Goal: Transaction & Acquisition: Purchase product/service

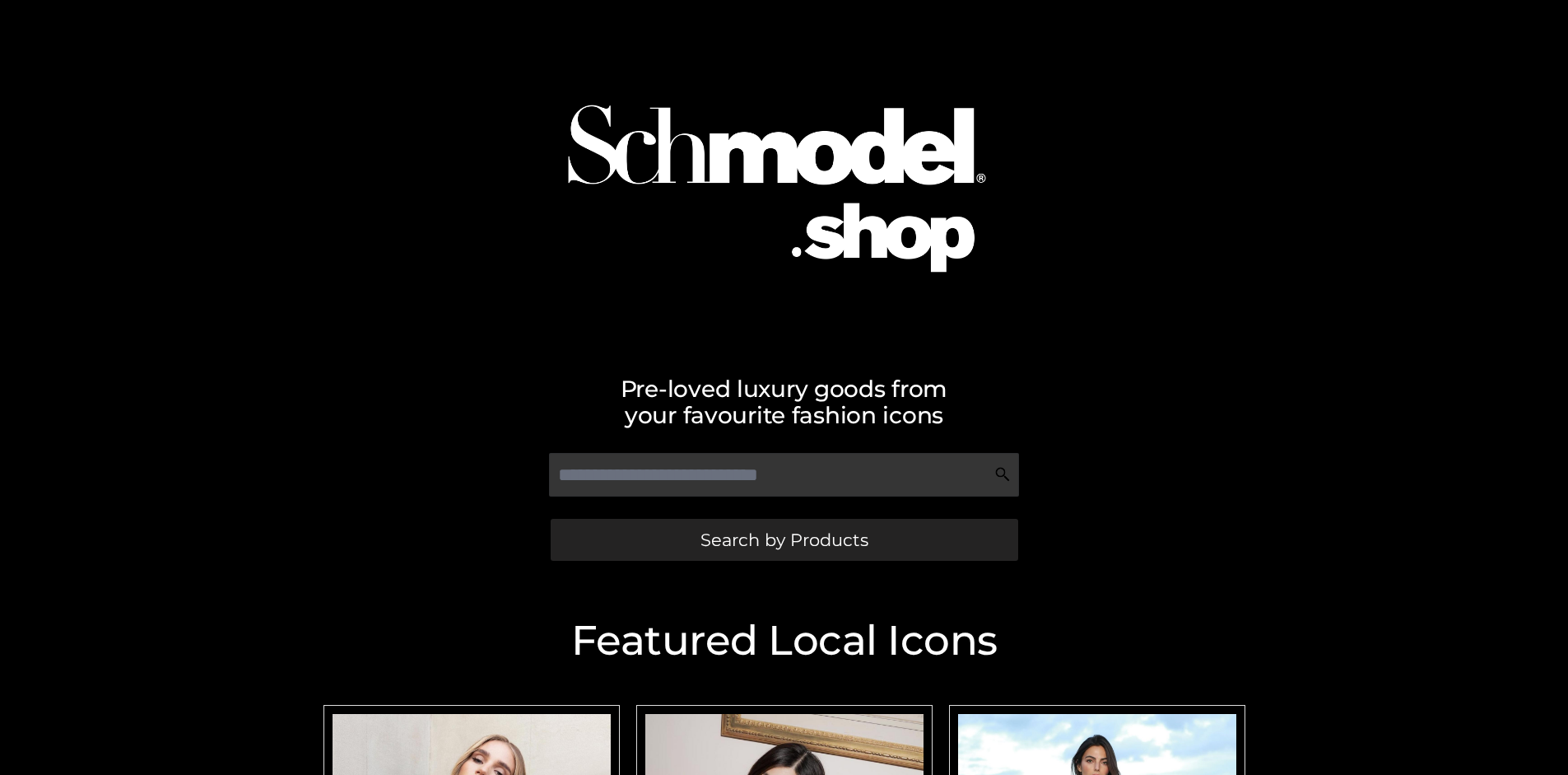
click at [784, 539] on span "Search by Products" at bounding box center [784, 539] width 168 height 17
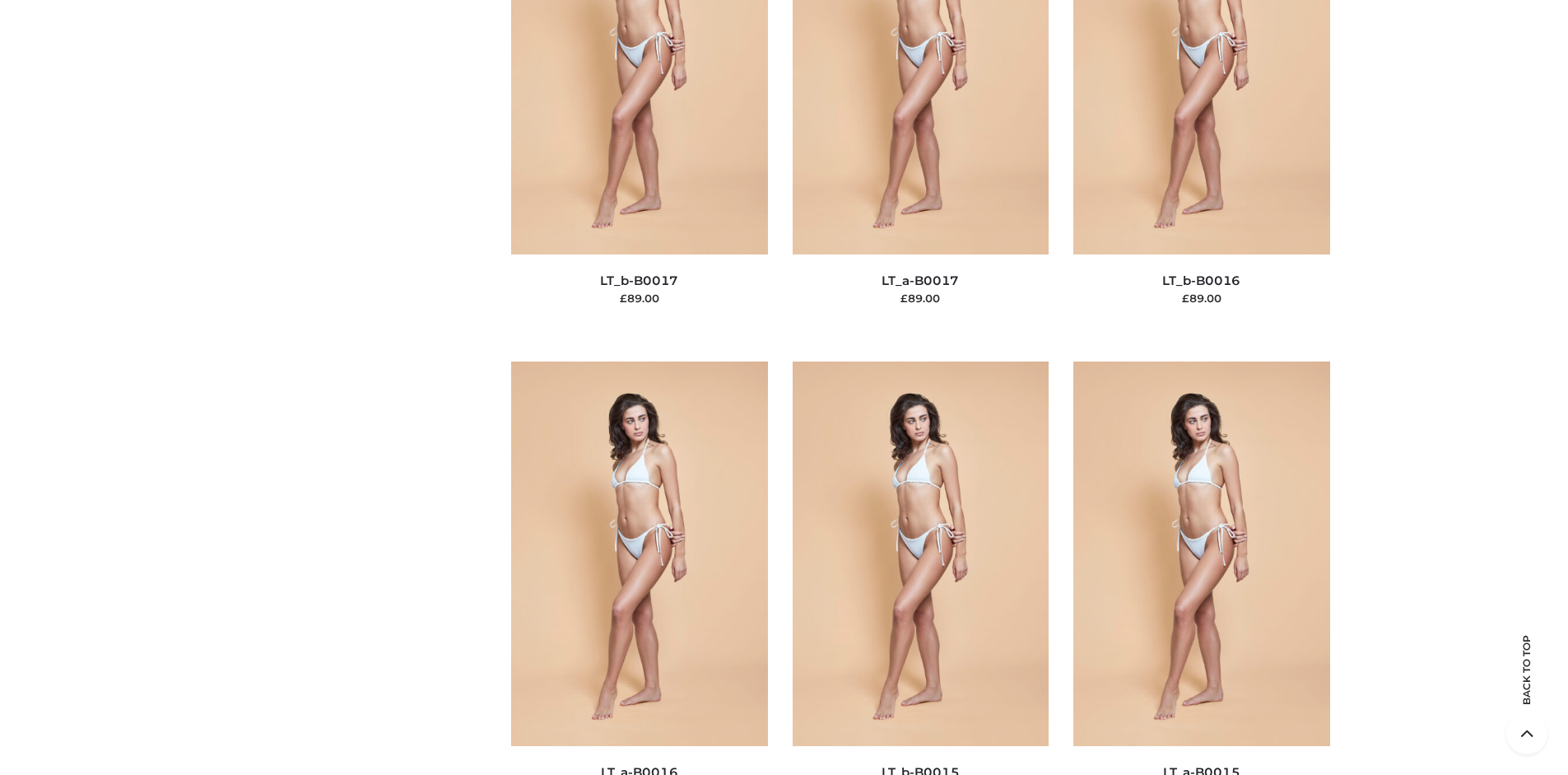
scroll to position [5527, 0]
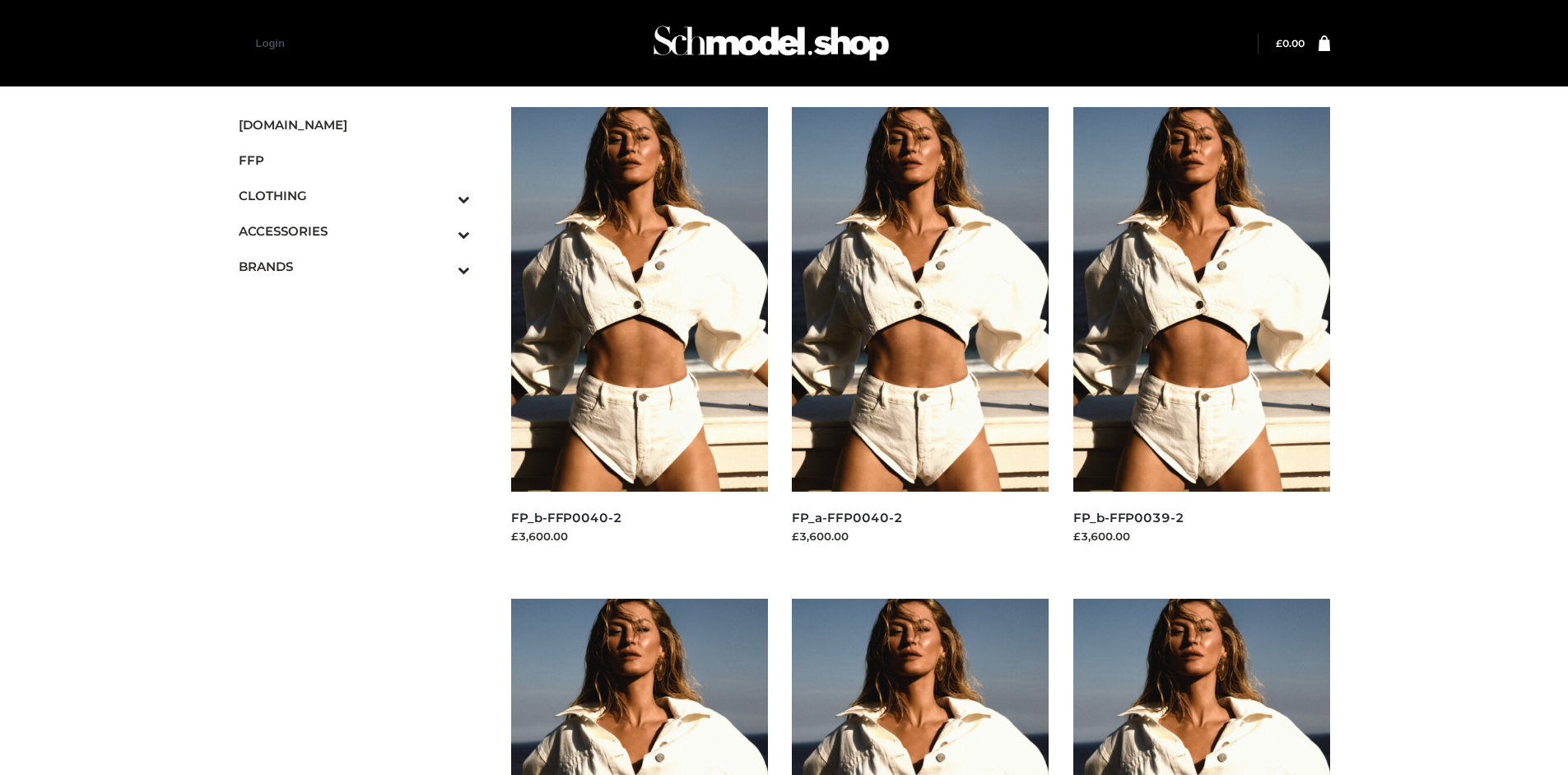
scroll to position [1267, 0]
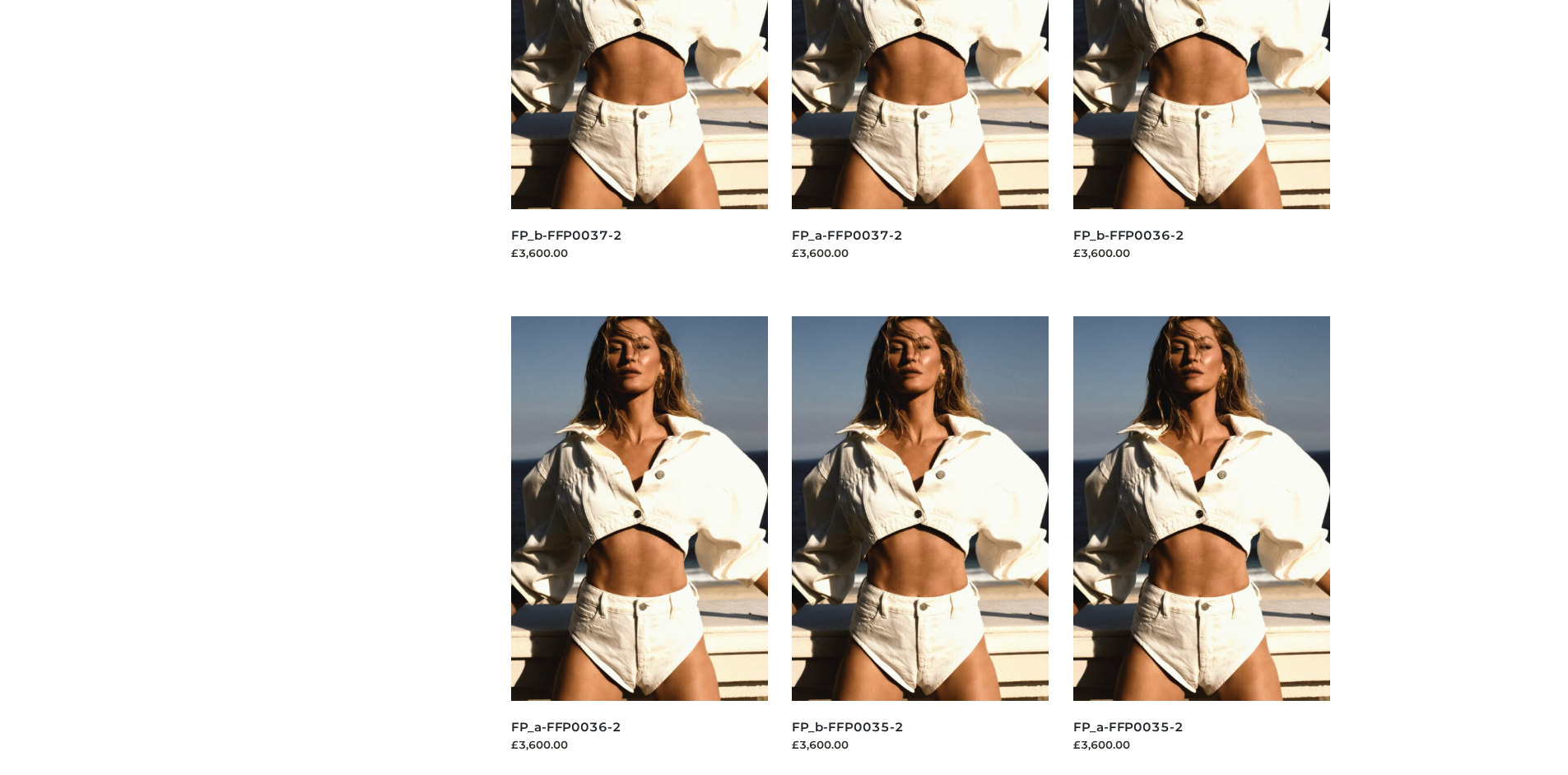
click at [921, 545] on img at bounding box center [920, 508] width 257 height 384
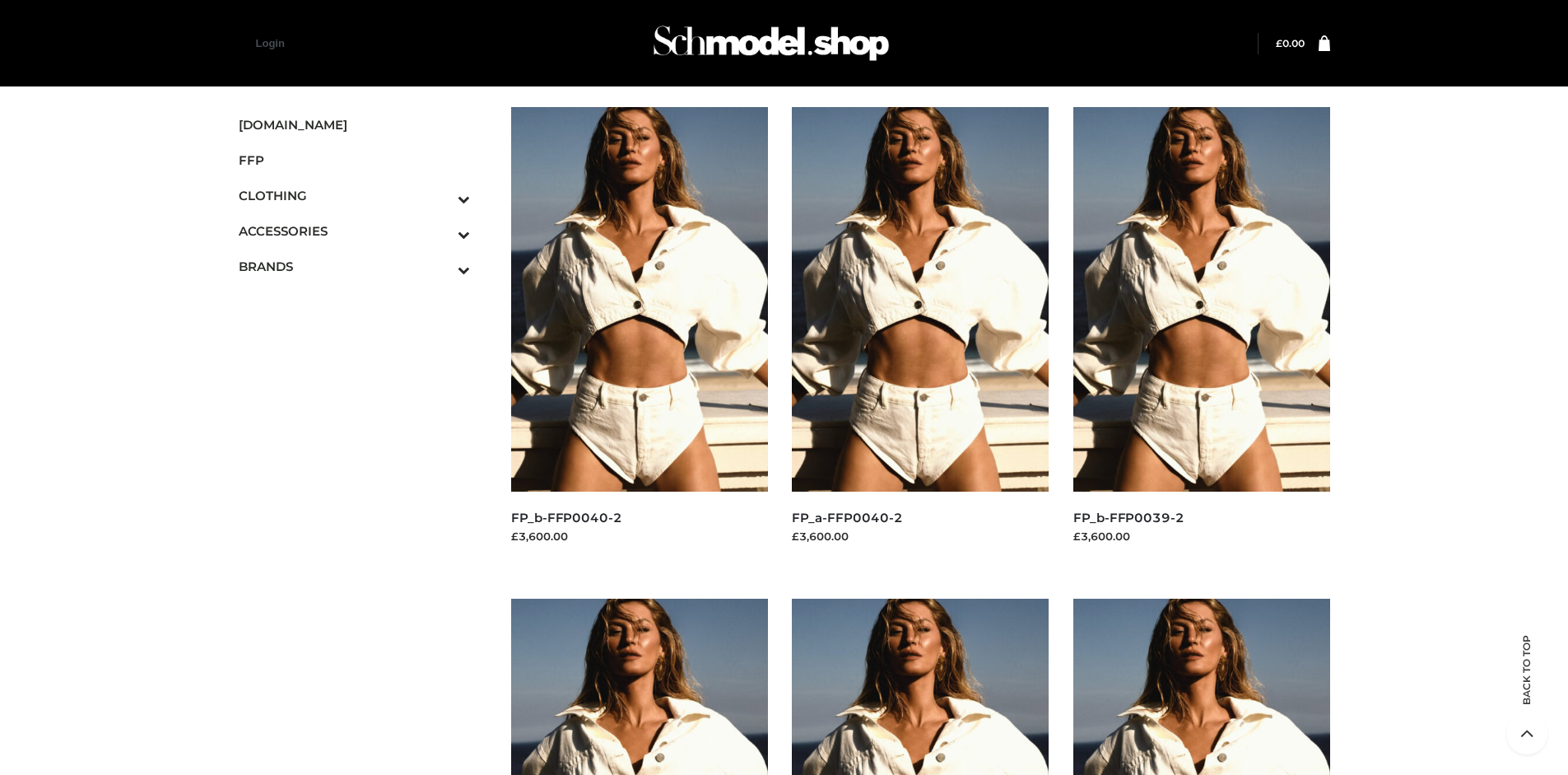
click at [1201, 336] on img at bounding box center [1202, 299] width 257 height 384
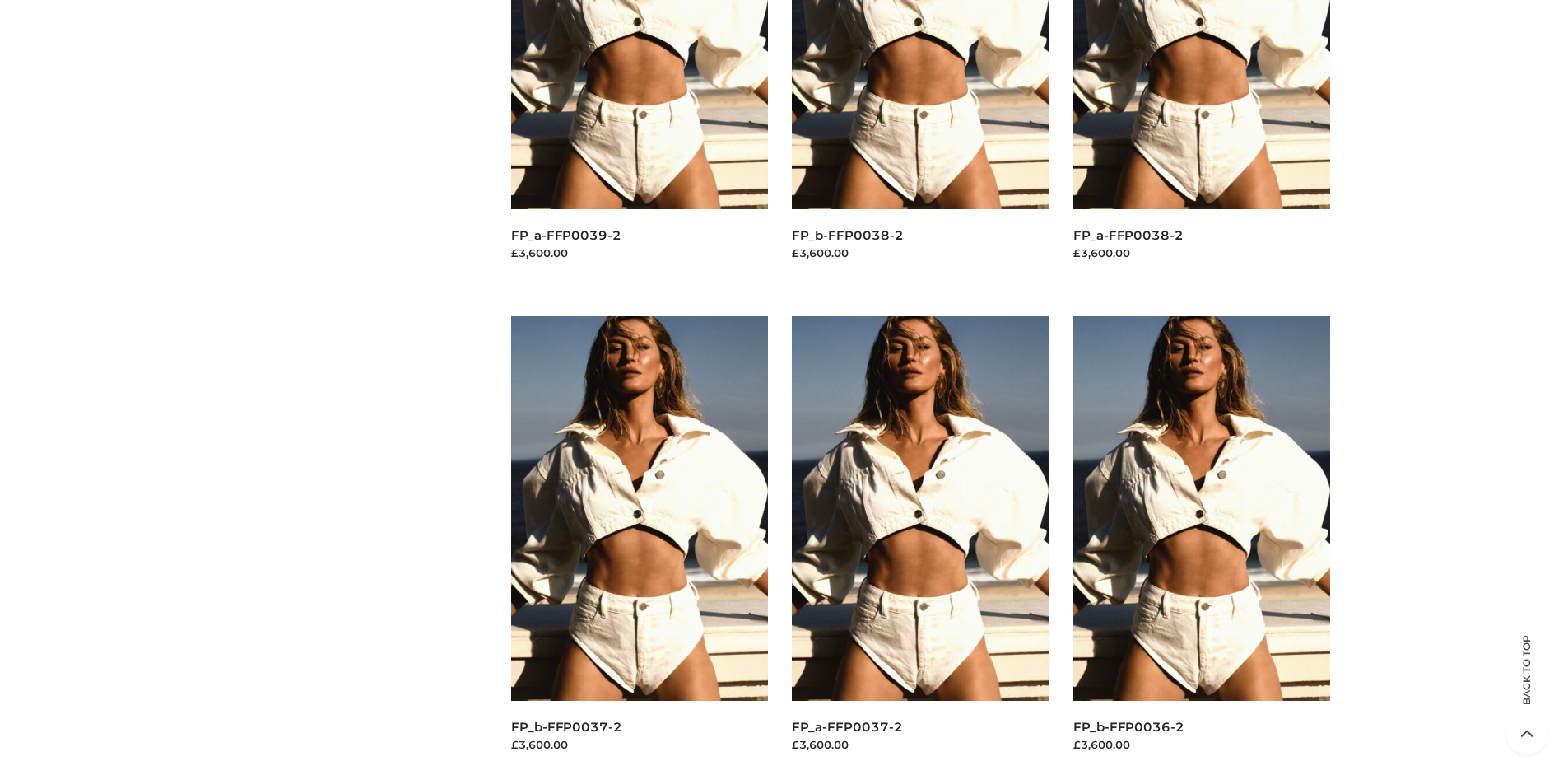
click at [921, 545] on img at bounding box center [920, 508] width 257 height 384
click at [1201, 545] on img at bounding box center [1202, 508] width 257 height 384
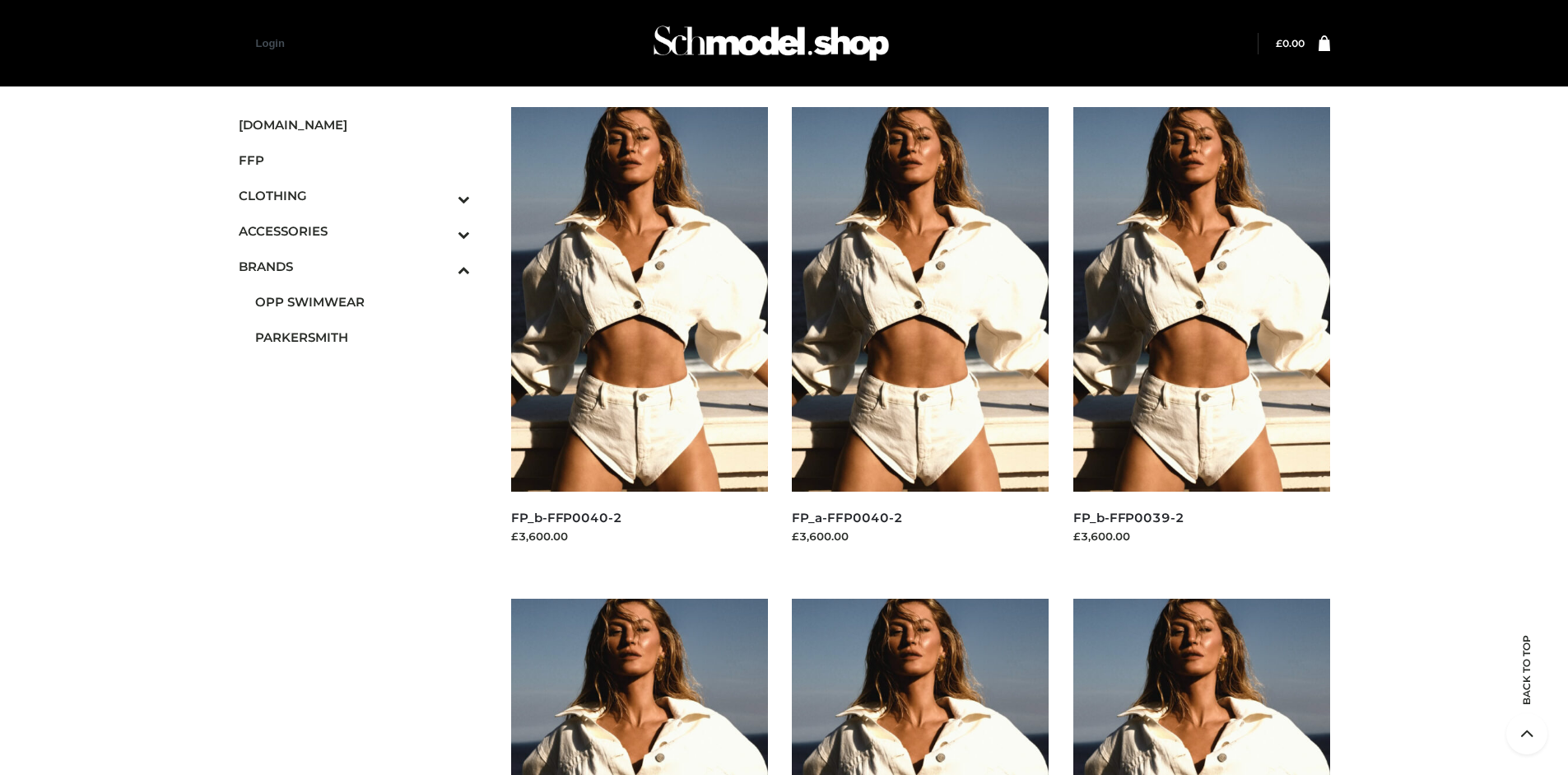
click at [362, 337] on span "PARKERSMITH" at bounding box center [363, 336] width 216 height 19
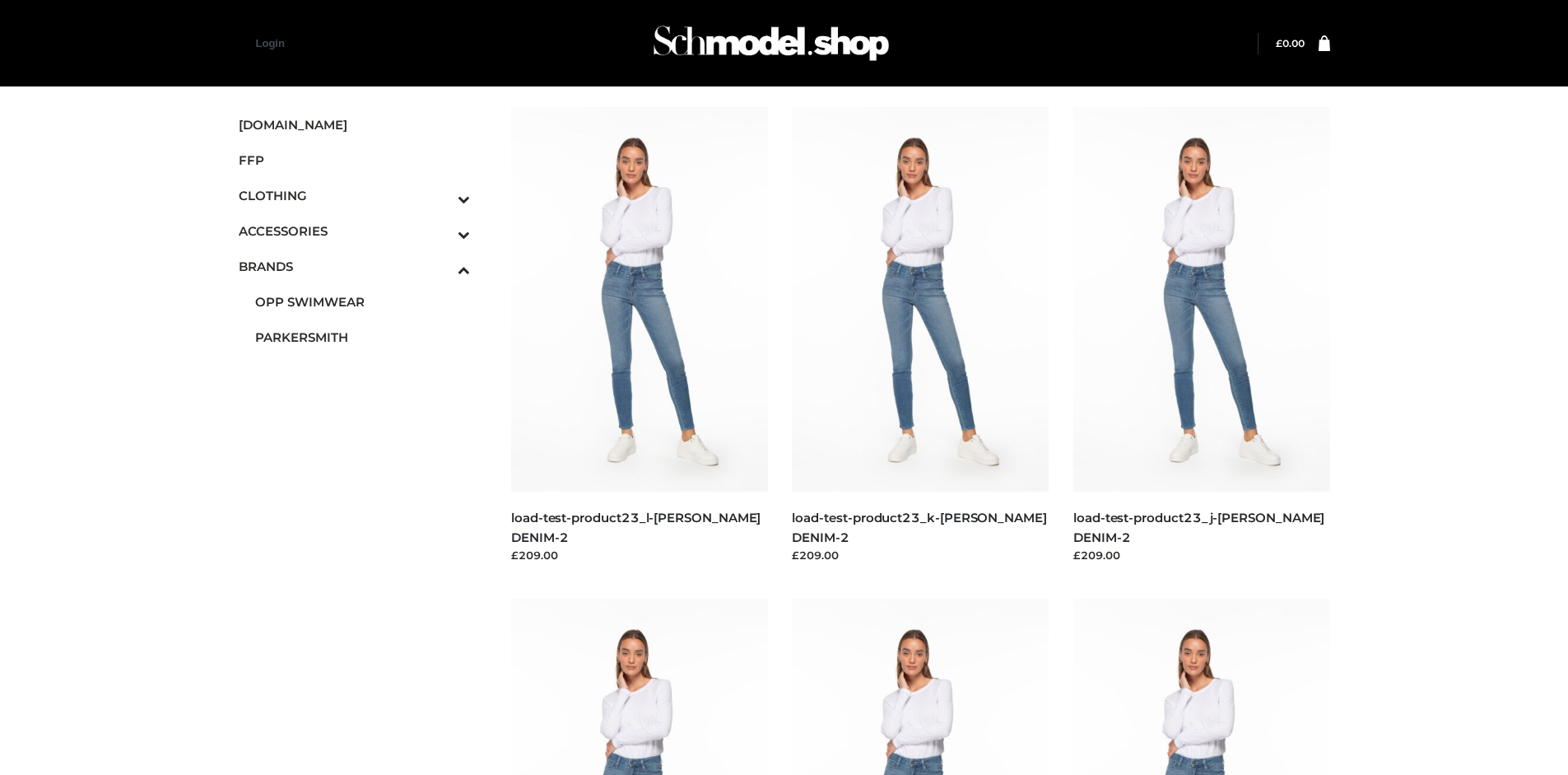
click at [639, 336] on img at bounding box center [639, 299] width 257 height 384
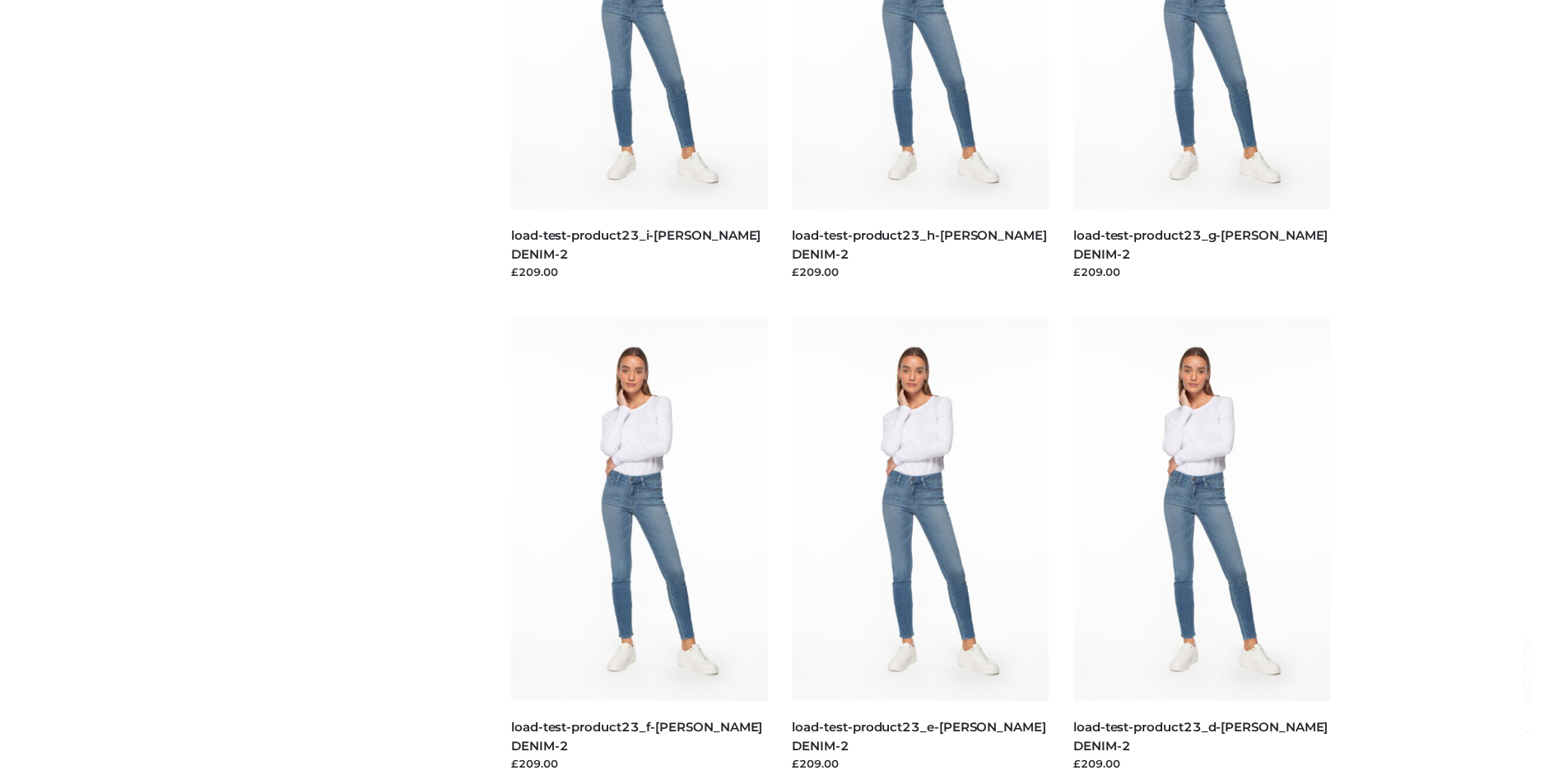
click at [639, 545] on img at bounding box center [639, 508] width 257 height 384
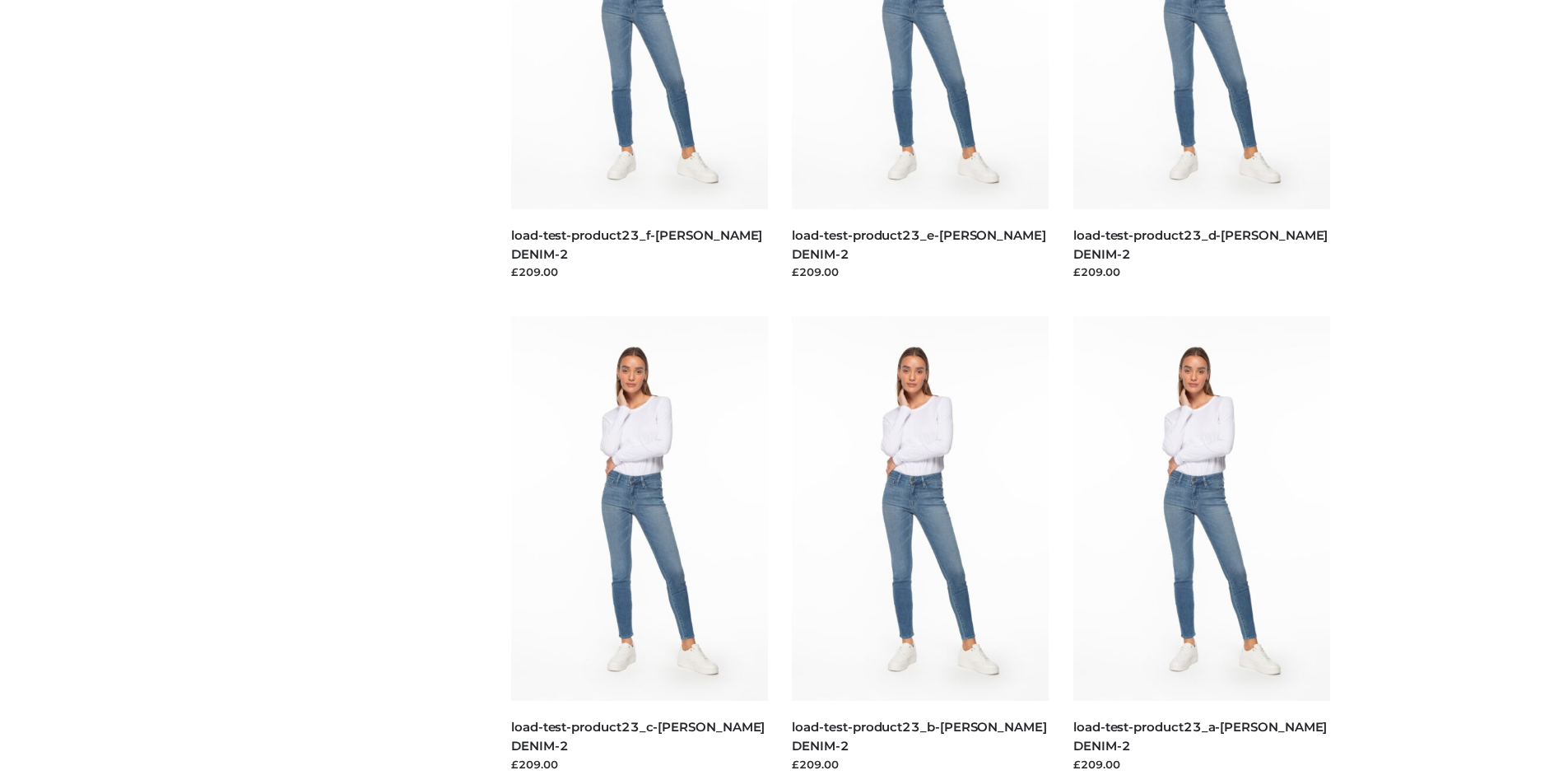
click at [1201, 545] on img at bounding box center [1202, 508] width 257 height 384
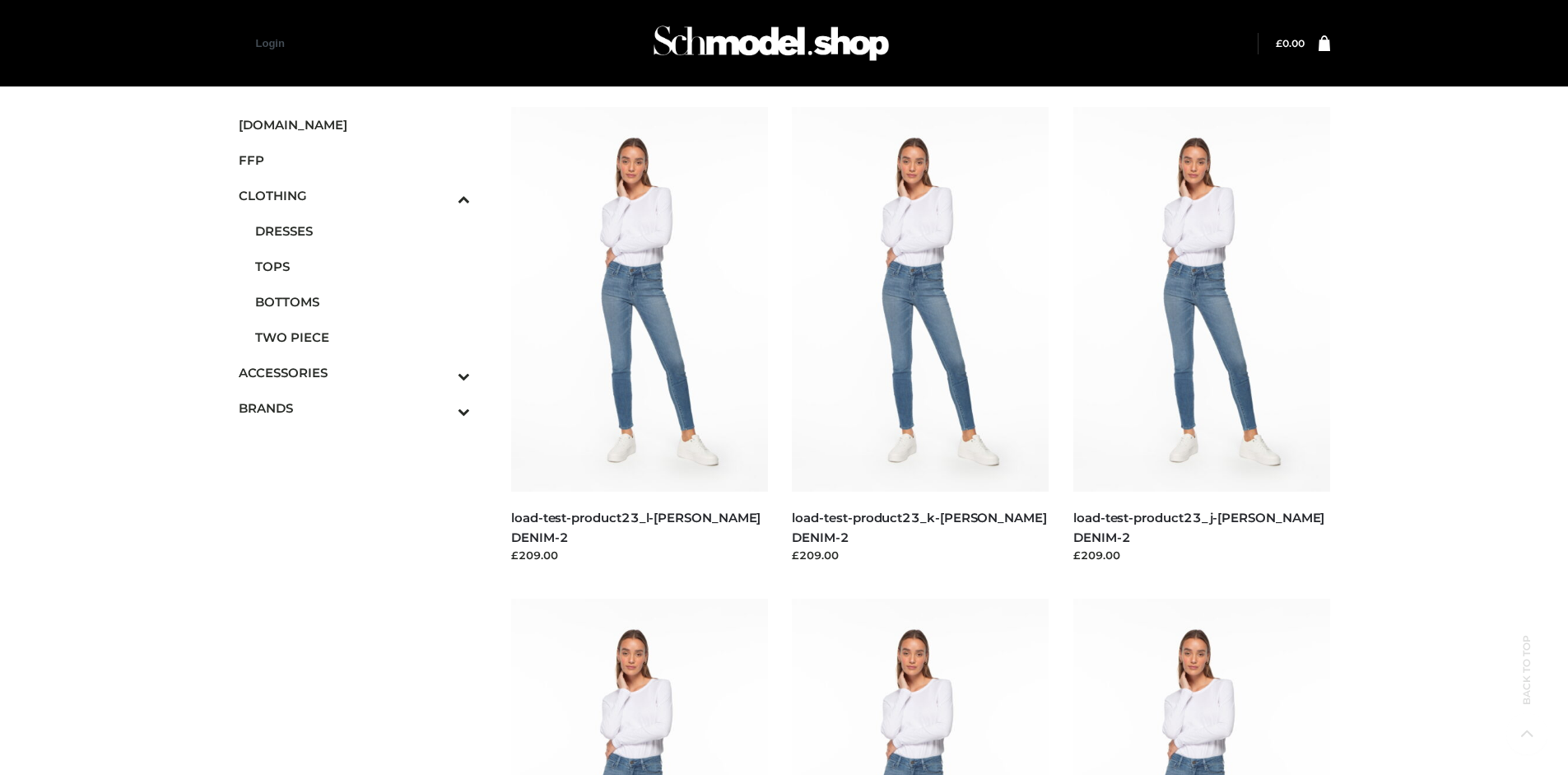
click at [362, 266] on span "TOPS" at bounding box center [363, 266] width 216 height 19
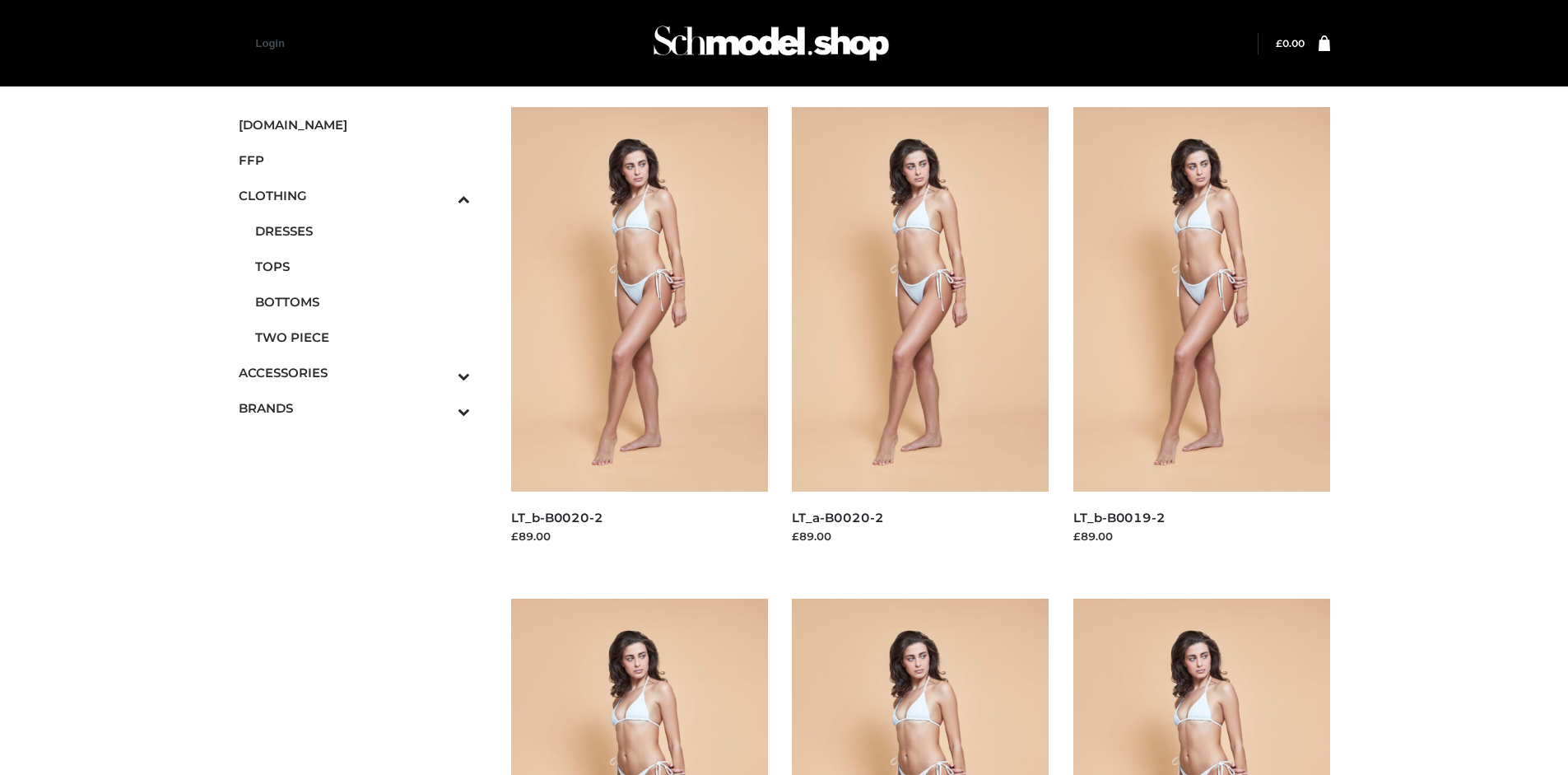
scroll to position [1267, 0]
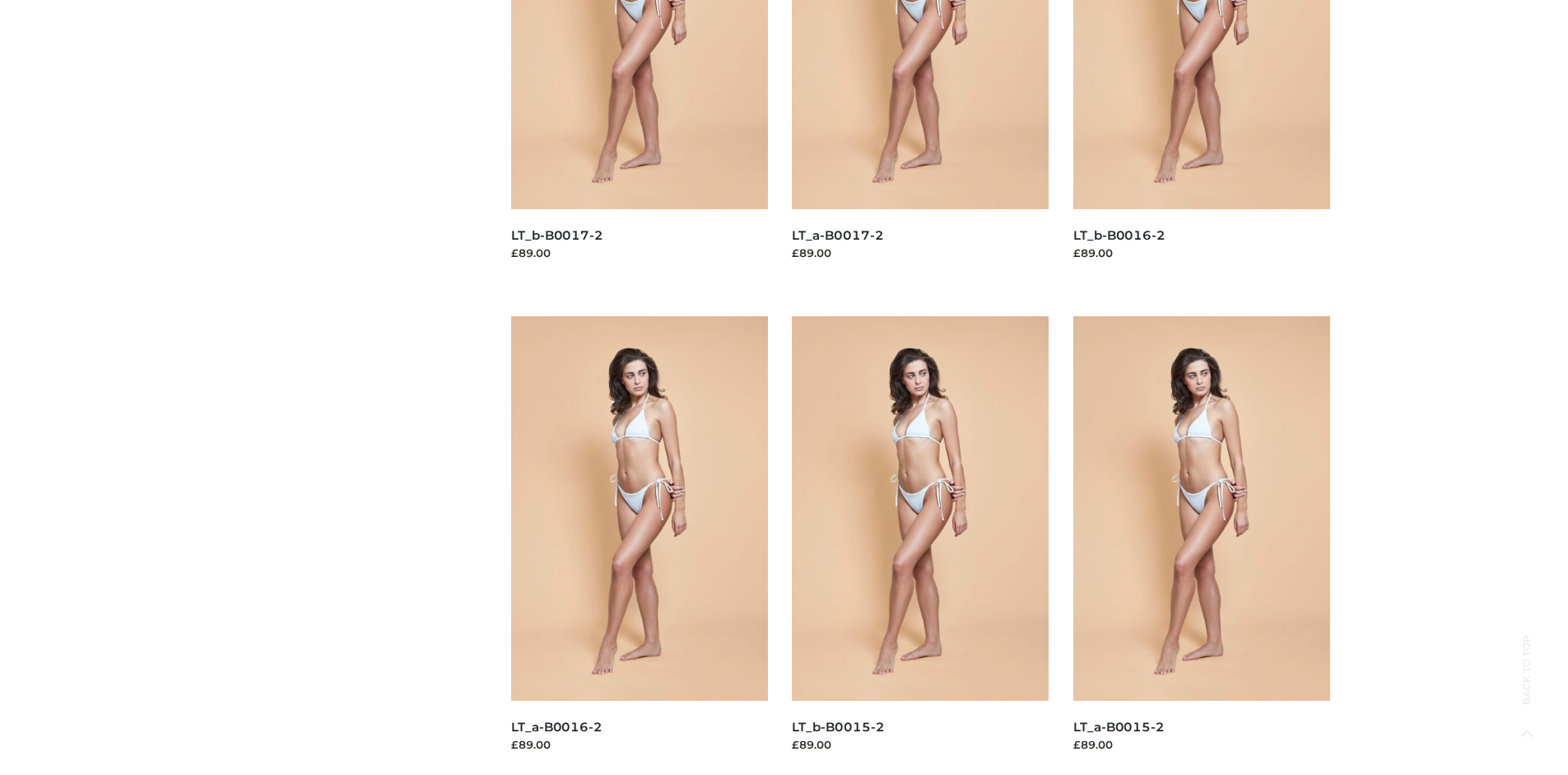
click at [921, 545] on img at bounding box center [920, 508] width 257 height 384
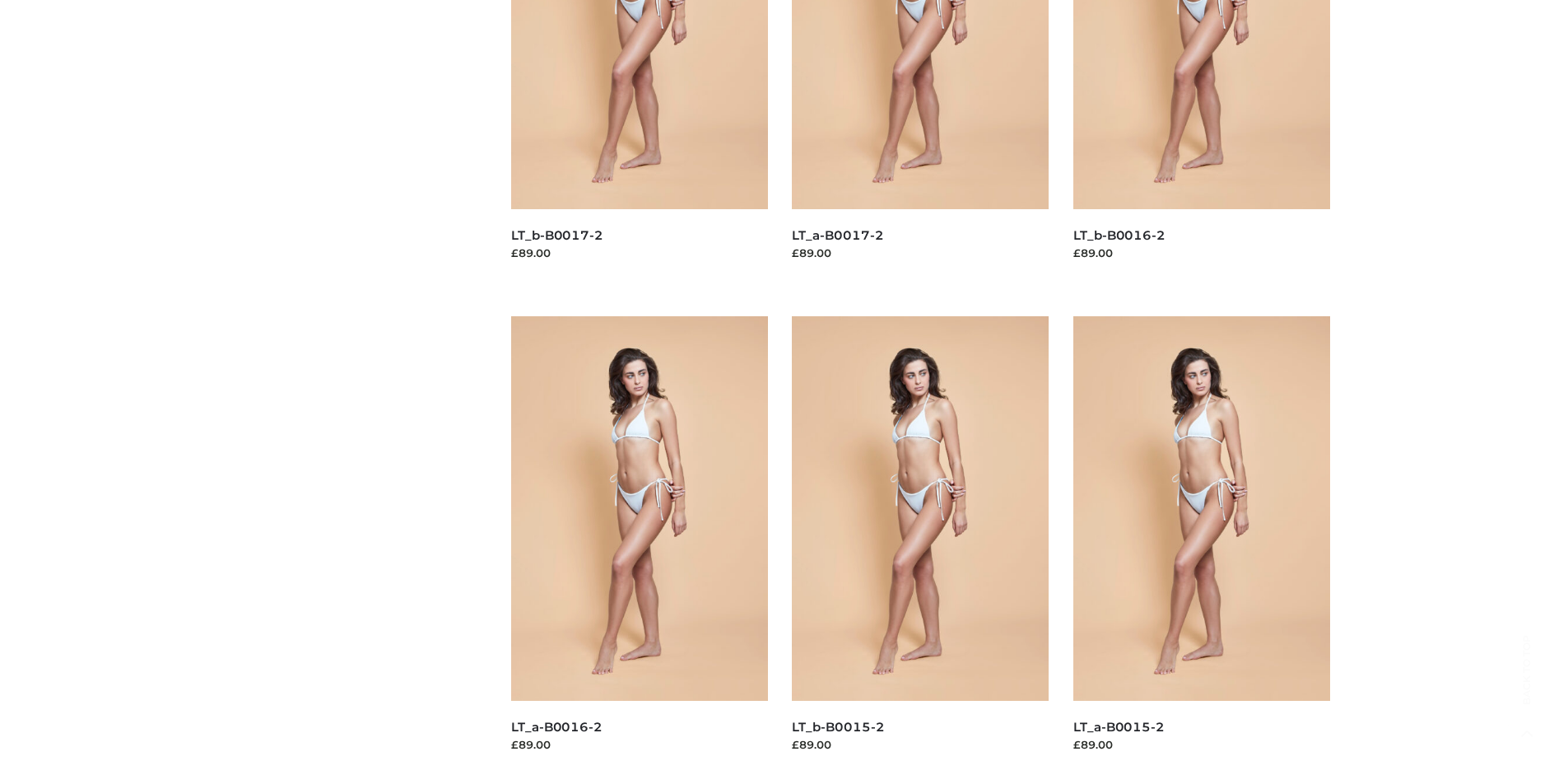
click at [639, 545] on img at bounding box center [639, 508] width 257 height 384
click at [921, 545] on img at bounding box center [920, 508] width 257 height 384
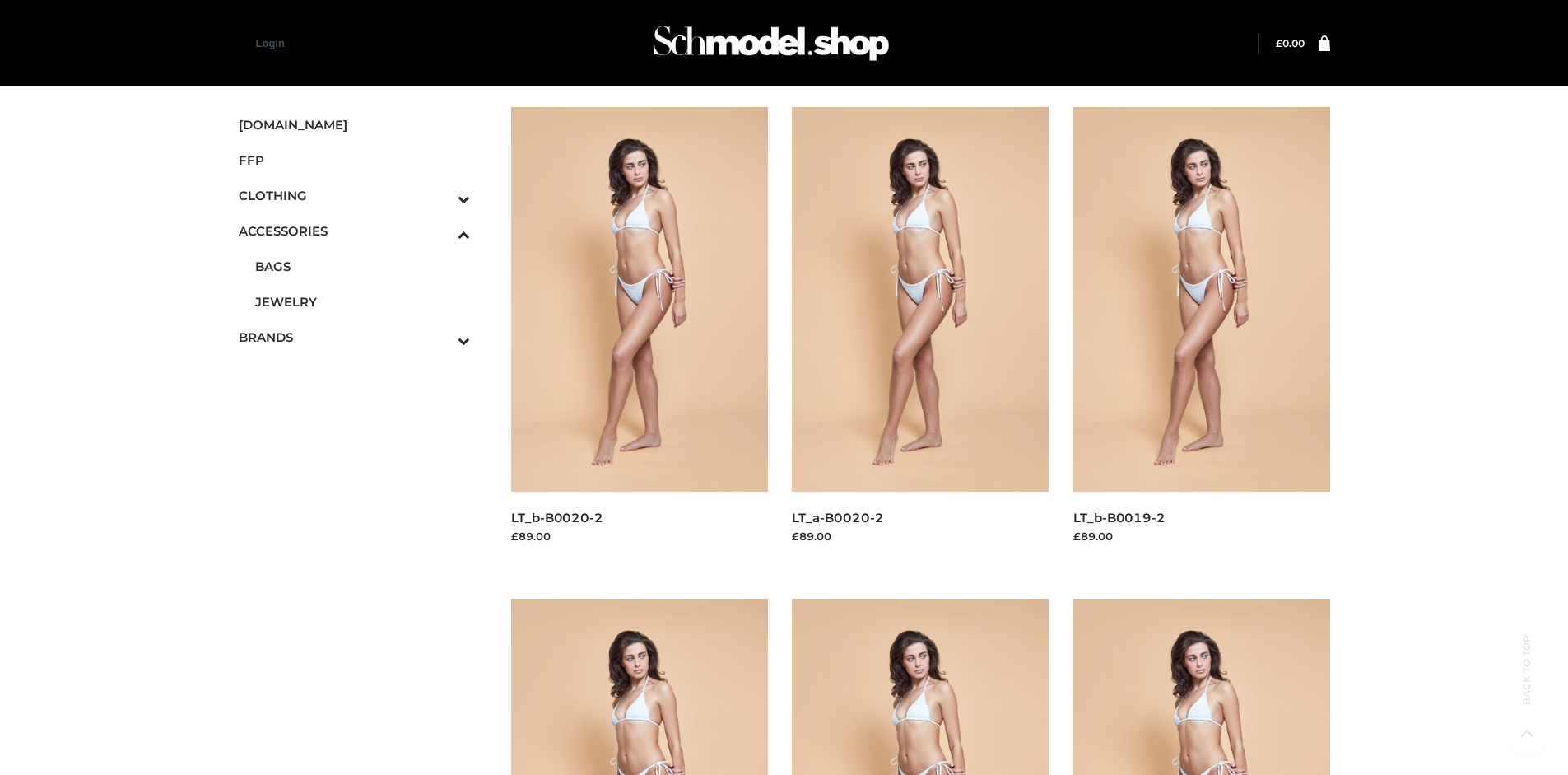
click at [362, 302] on span "JEWELRY" at bounding box center [363, 302] width 216 height 19
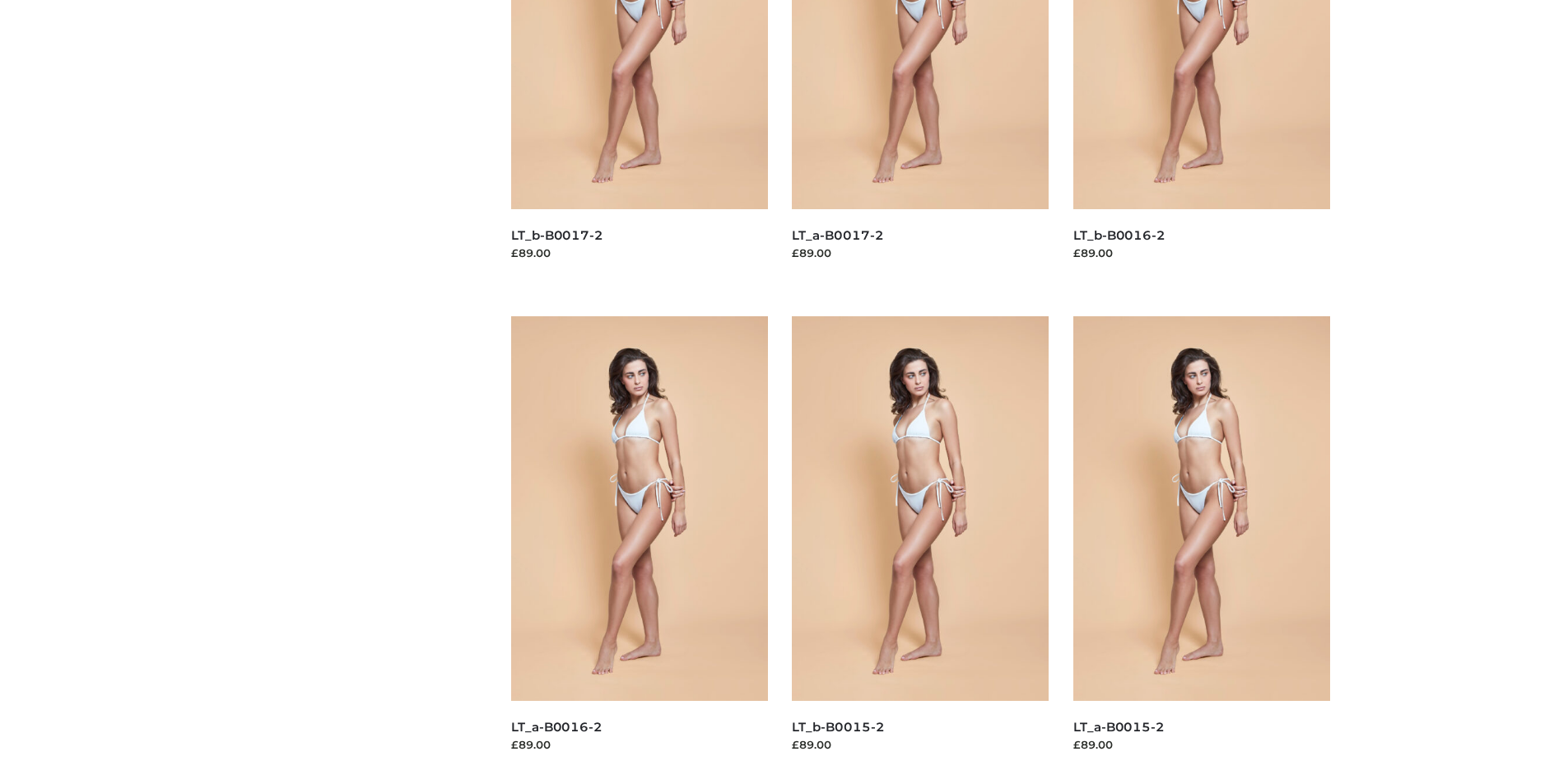
click at [921, 545] on img at bounding box center [920, 508] width 257 height 384
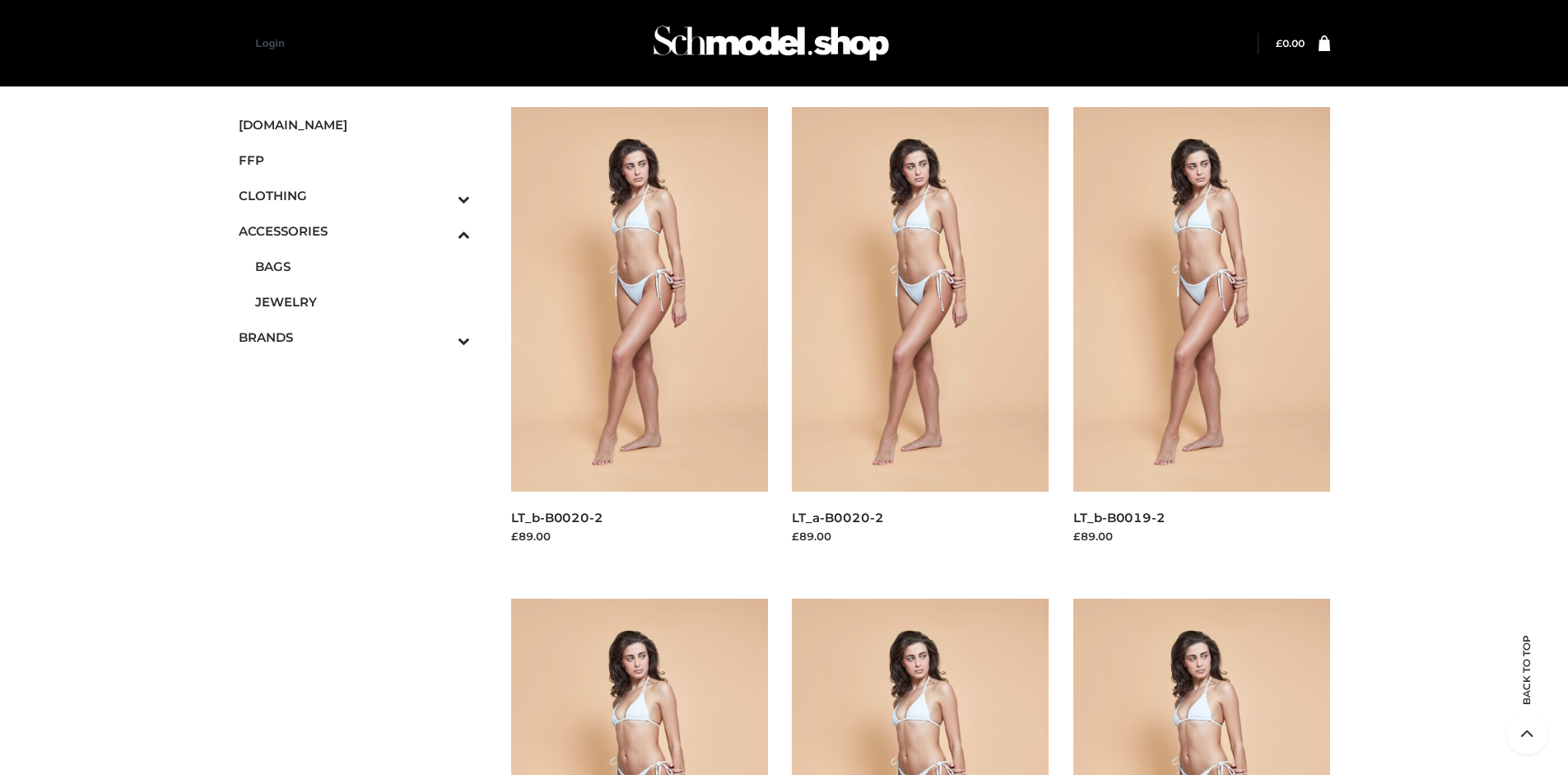
click at [1201, 336] on img at bounding box center [1202, 299] width 257 height 384
